Goal: Information Seeking & Learning: Find specific fact

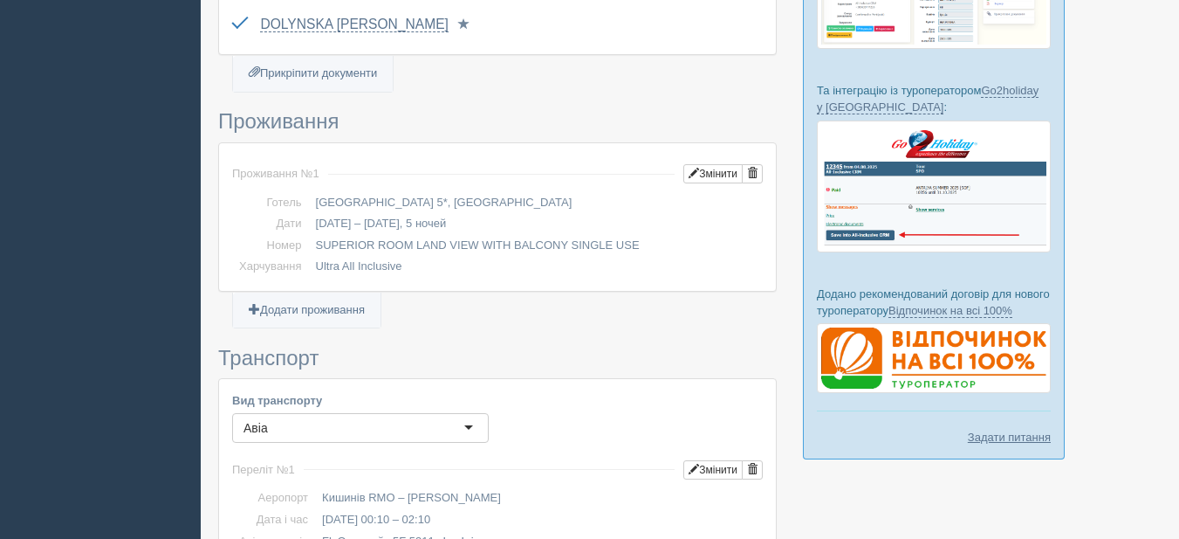
scroll to position [698, 0]
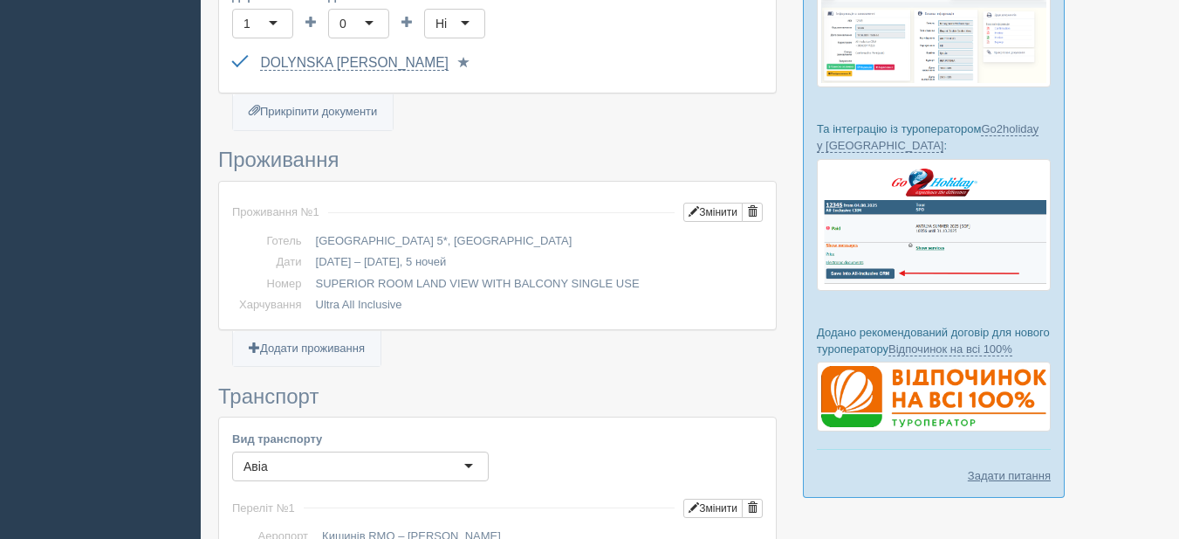
drag, startPoint x: 311, startPoint y: 219, endPoint x: 450, endPoint y: 223, distance: 138.9
click at [450, 230] on td "[GEOGRAPHIC_DATA] 5*, [GEOGRAPHIC_DATA]" at bounding box center [536, 241] width 454 height 22
copy td "[GEOGRAPHIC_DATA] 5*,"
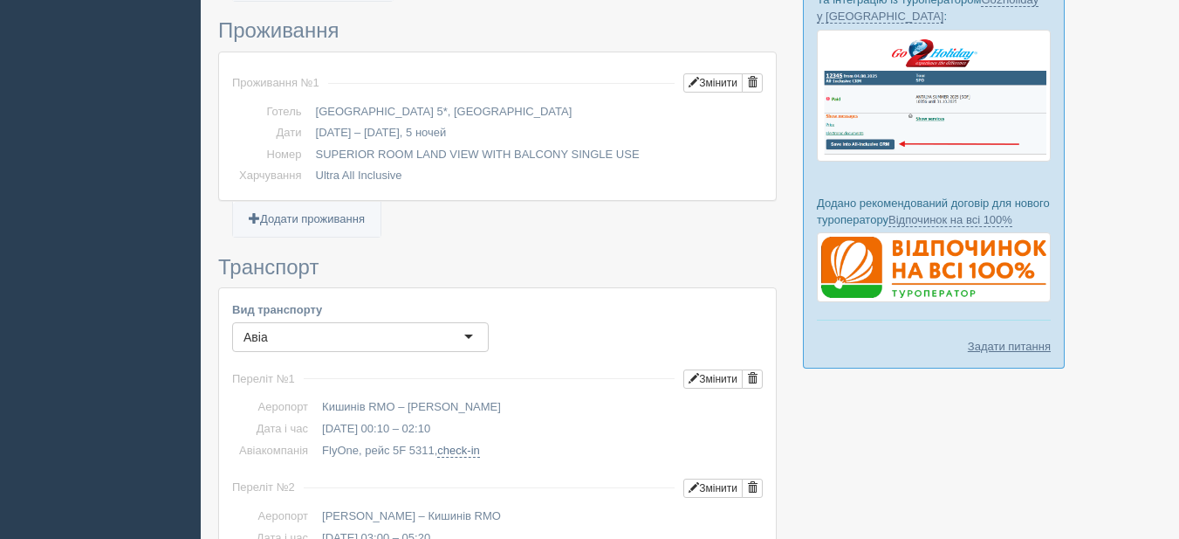
scroll to position [873, 0]
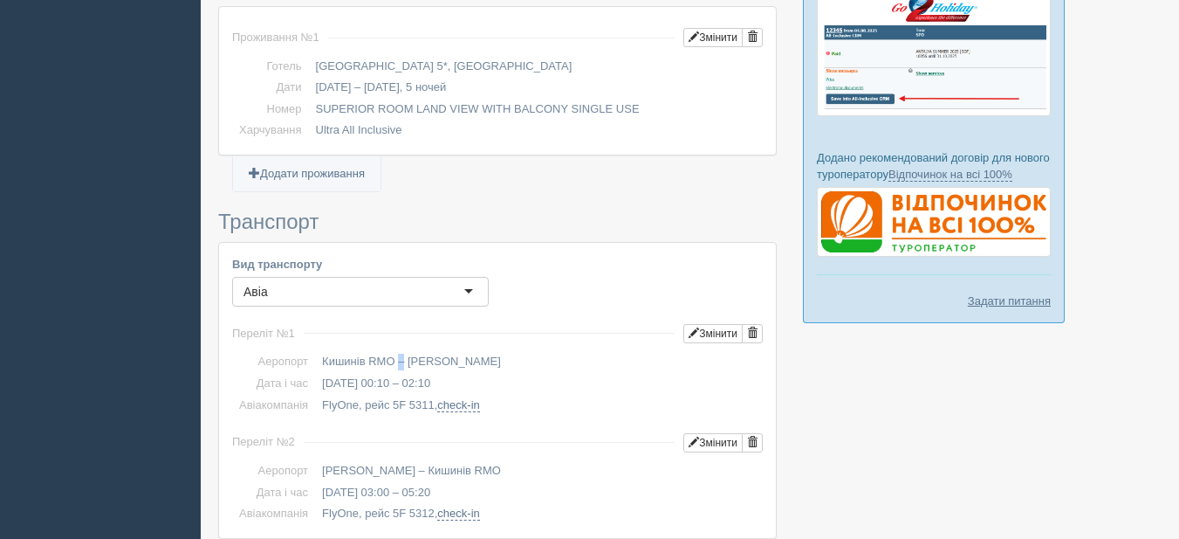
drag, startPoint x: 323, startPoint y: 341, endPoint x: 393, endPoint y: 340, distance: 69.8
click at [393, 351] on td "Кишинів RMO – [PERSON_NAME]" at bounding box center [539, 362] width 448 height 22
copy td "Кишинів RMO"
click at [575, 315] on td at bounding box center [489, 333] width 388 height 36
drag, startPoint x: 323, startPoint y: 454, endPoint x: 387, endPoint y: 448, distance: 64.0
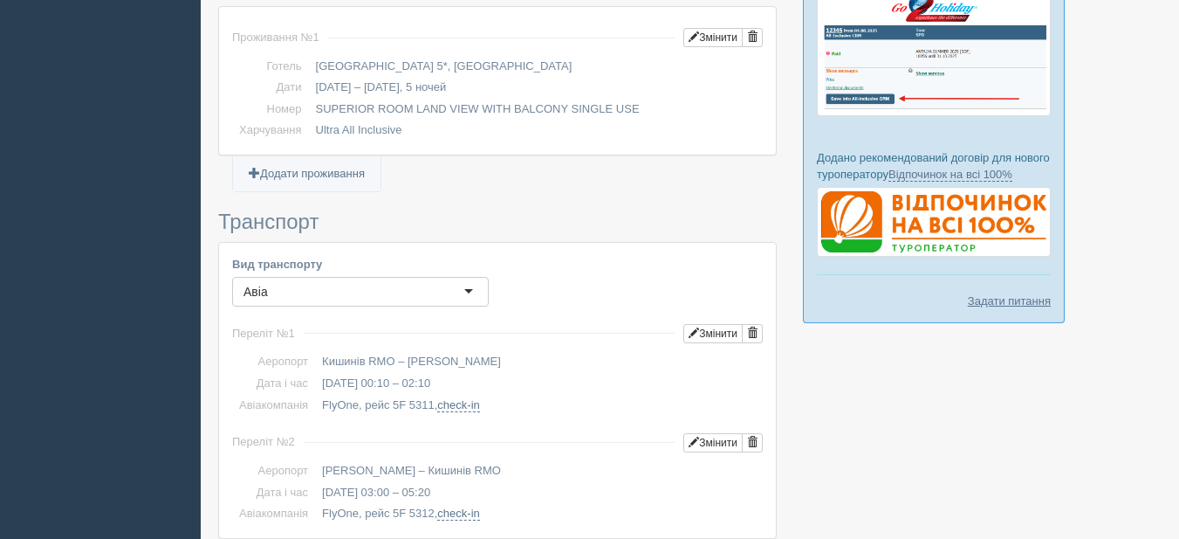
click at [387, 460] on td "[PERSON_NAME] – Кишинів RMO" at bounding box center [539, 471] width 448 height 22
copy td "[PERSON_NAME]"
drag, startPoint x: 322, startPoint y: 384, endPoint x: 358, endPoint y: 388, distance: 36.0
click at [358, 395] on td "FlyOne, рейс 5F 5311, check-in" at bounding box center [539, 406] width 448 height 22
copy td "FlyOne"
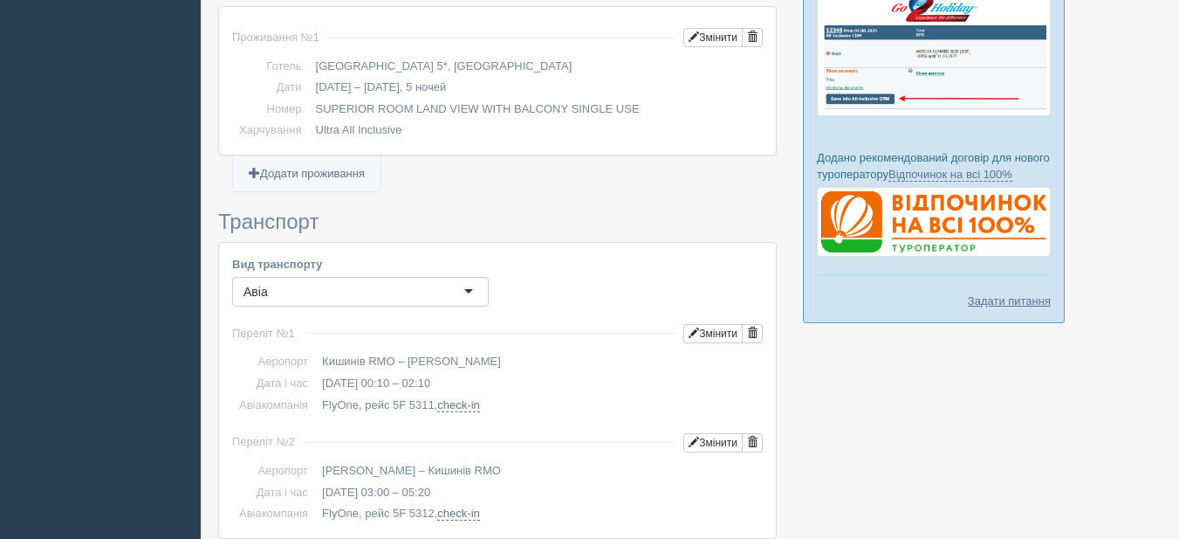
click at [562, 351] on td "Кишинів RMO – [PERSON_NAME]" at bounding box center [539, 362] width 448 height 22
drag, startPoint x: 322, startPoint y: 364, endPoint x: 497, endPoint y: 364, distance: 174.6
click at [497, 373] on td "[DATE] 00:10 – 02:10" at bounding box center [539, 384] width 448 height 22
copy td "[DATE] 00:10 – 02:10"
click at [554, 351] on td "Кишинів RMO – [PERSON_NAME]" at bounding box center [539, 362] width 448 height 22
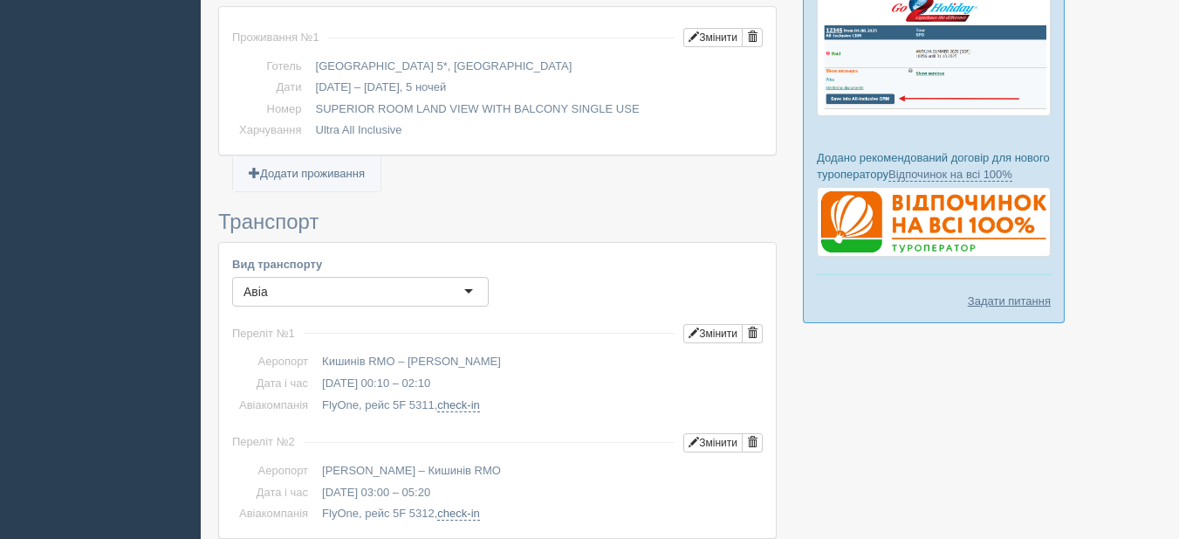
drag, startPoint x: 392, startPoint y: 387, endPoint x: 431, endPoint y: 386, distance: 39.3
click at [431, 395] on td "FlyOne, рейс 5F 5311, check-in" at bounding box center [539, 406] width 448 height 22
copy td "5F 5311"
